Goal: Find specific page/section: Find specific page/section

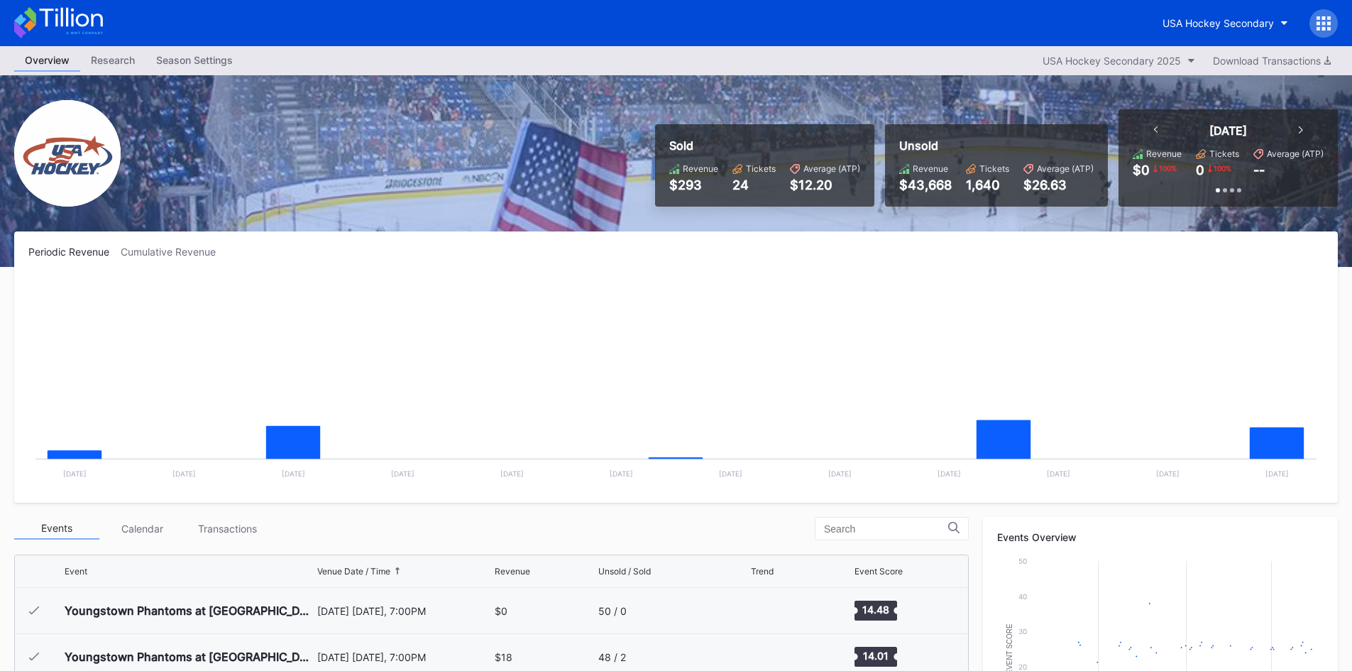
scroll to position [138, 0]
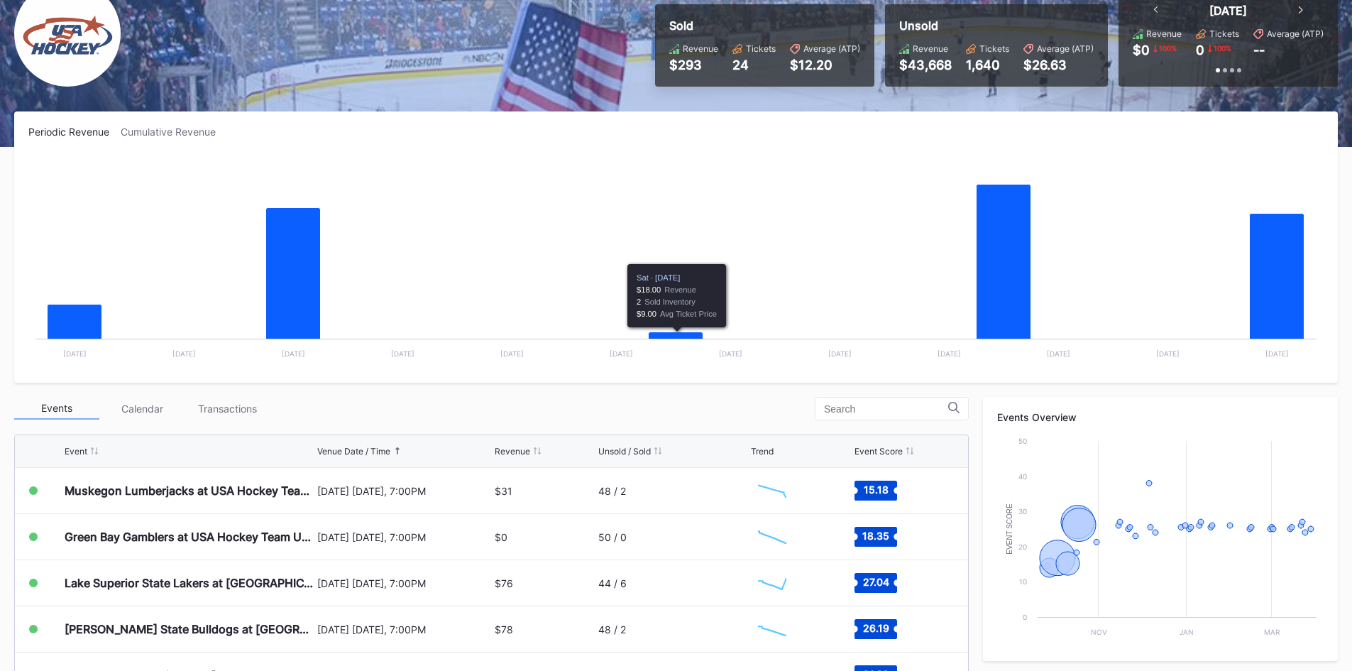
scroll to position [142, 0]
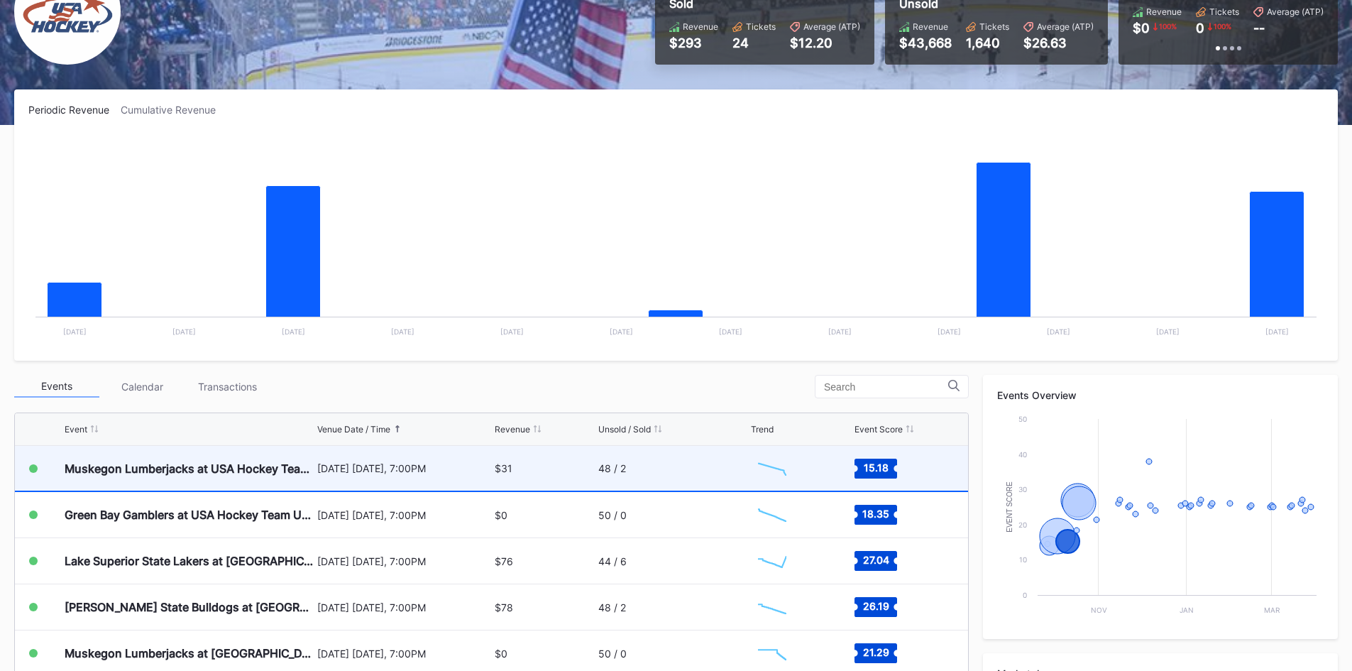
click at [536, 471] on div "$31" at bounding box center [544, 468] width 99 height 45
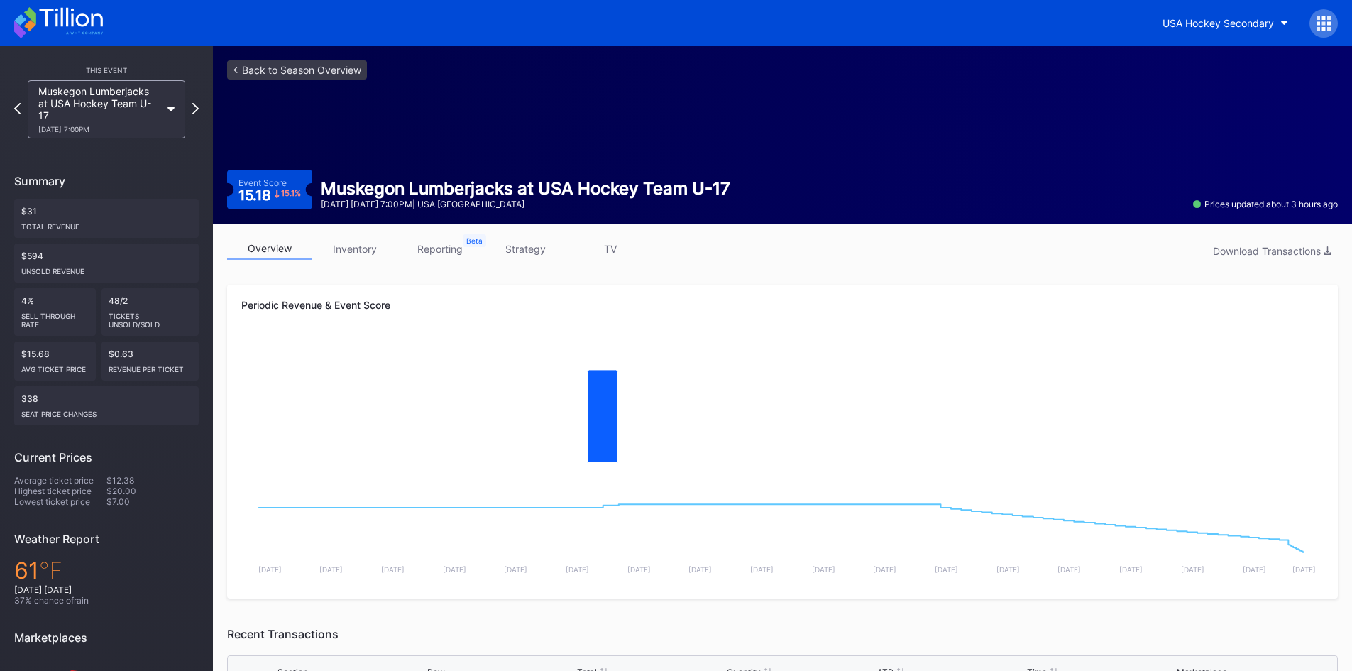
click at [361, 245] on link "inventory" at bounding box center [354, 249] width 85 height 22
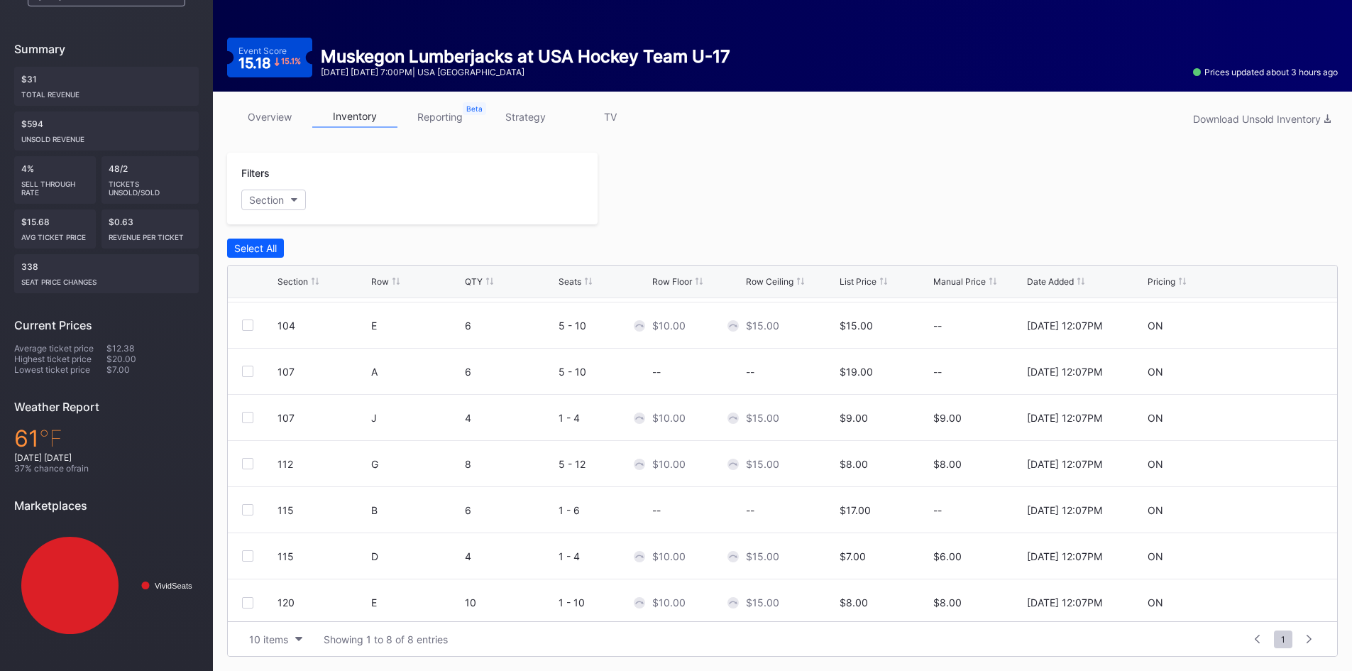
scroll to position [46, 0]
click at [852, 187] on div at bounding box center [968, 189] width 740 height 72
